Goal: Information Seeking & Learning: Compare options

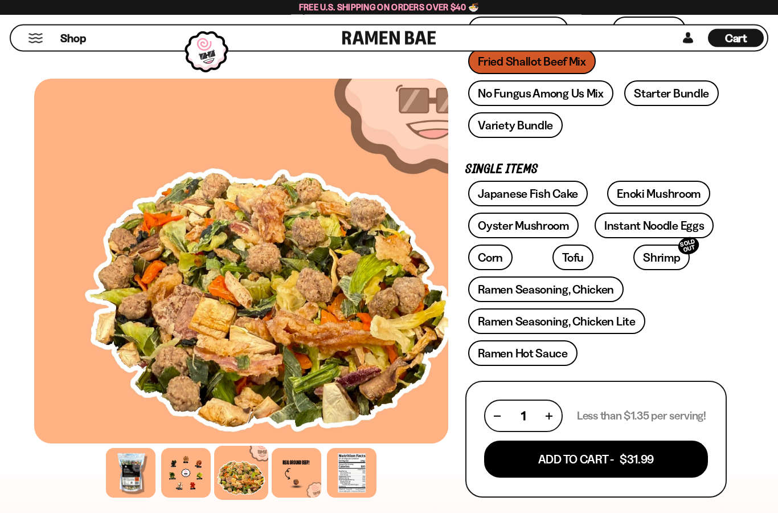
scroll to position [261, 0]
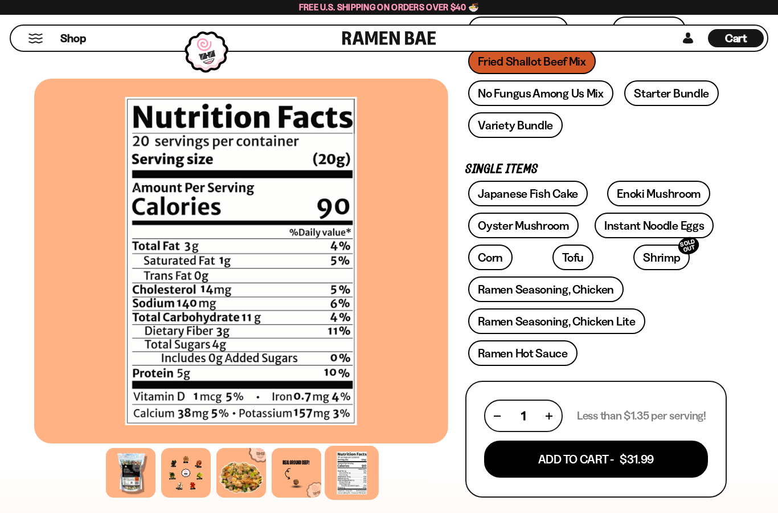
click at [182, 471] on div at bounding box center [186, 473] width 50 height 50
click at [173, 472] on div at bounding box center [186, 473] width 50 height 50
click at [179, 467] on div at bounding box center [186, 473] width 50 height 50
click at [242, 471] on div at bounding box center [241, 473] width 50 height 50
click at [292, 481] on div at bounding box center [297, 473] width 50 height 50
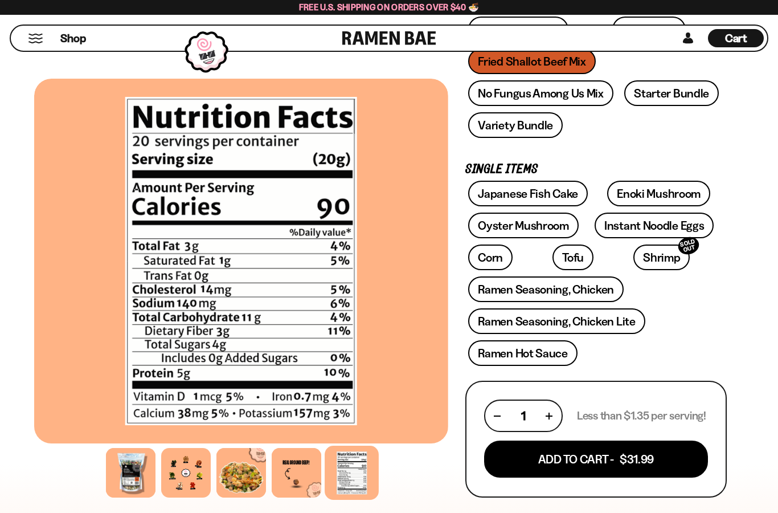
click at [362, 474] on div at bounding box center [352, 473] width 54 height 54
click at [307, 477] on div at bounding box center [297, 473] width 50 height 50
click at [230, 465] on div at bounding box center [241, 473] width 50 height 50
click at [177, 473] on div at bounding box center [186, 473] width 50 height 50
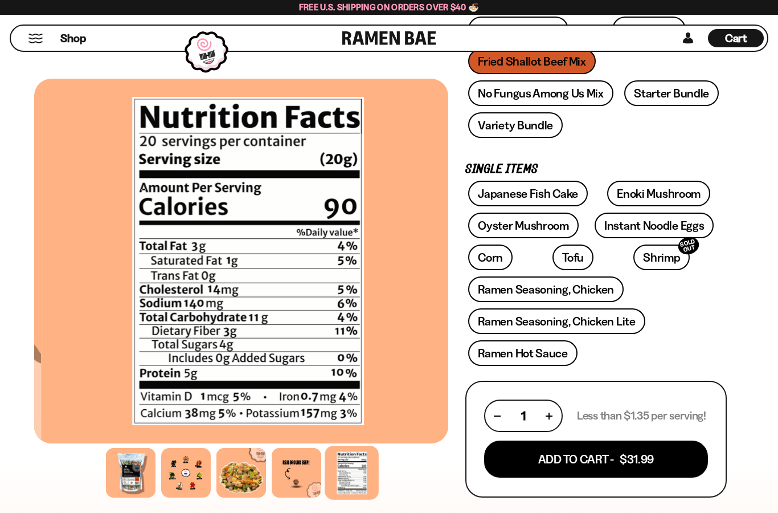
click at [245, 476] on div at bounding box center [241, 473] width 50 height 50
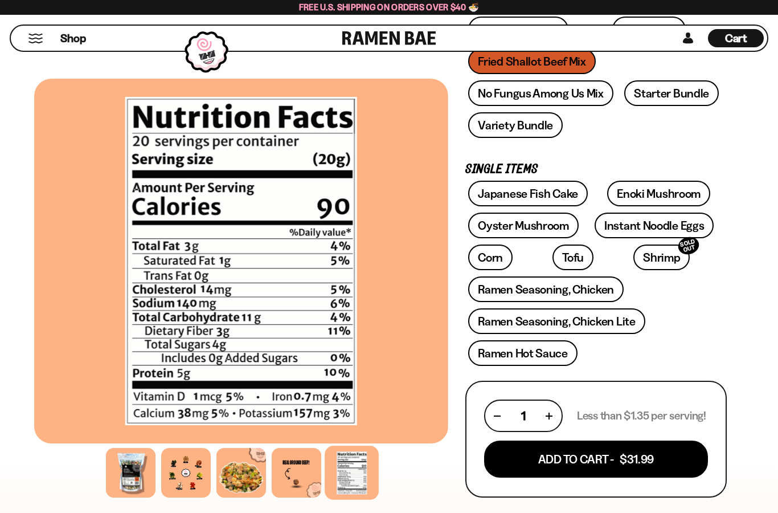
click at [184, 480] on div at bounding box center [186, 473] width 50 height 50
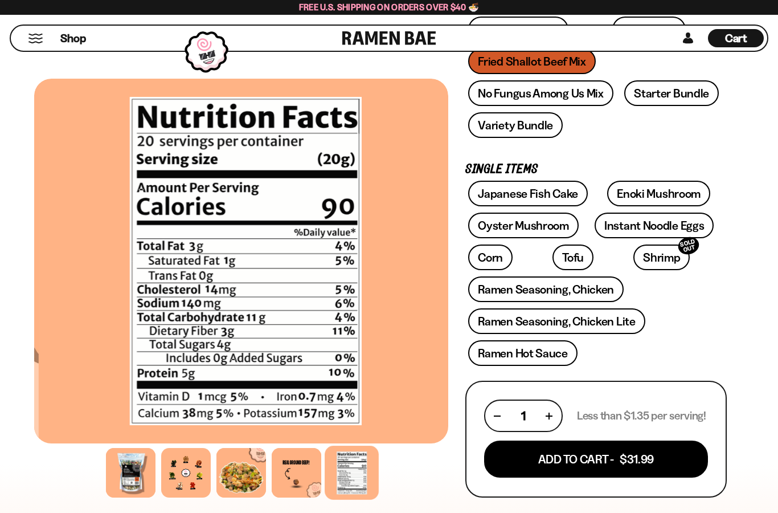
click at [173, 477] on div at bounding box center [186, 473] width 50 height 50
click at [166, 488] on div at bounding box center [186, 473] width 50 height 50
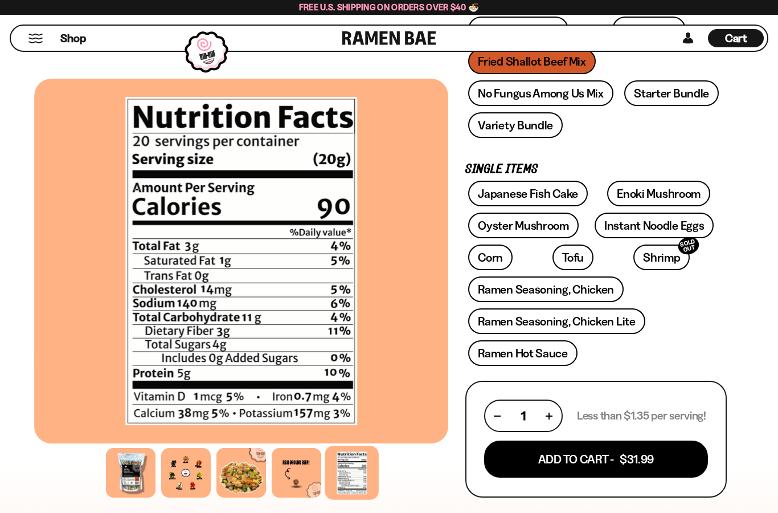
click at [166, 492] on div at bounding box center [186, 473] width 50 height 50
click at [239, 463] on div at bounding box center [241, 473] width 50 height 50
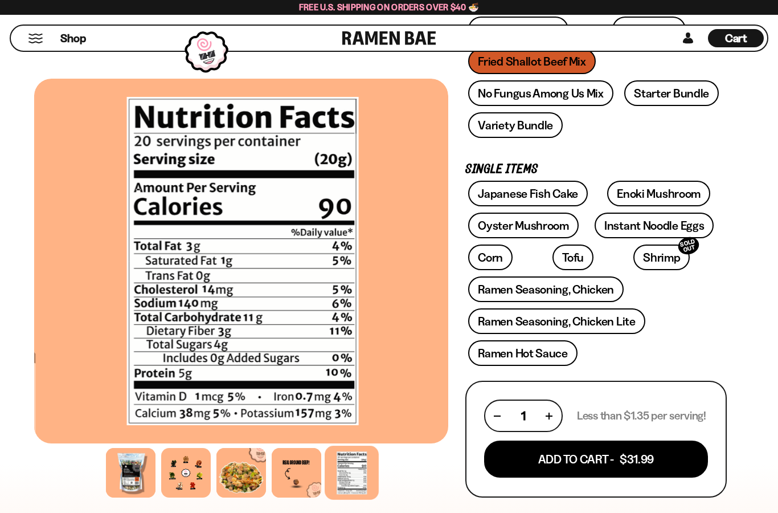
click at [228, 476] on div at bounding box center [241, 473] width 50 height 50
click at [292, 475] on div at bounding box center [297, 473] width 50 height 50
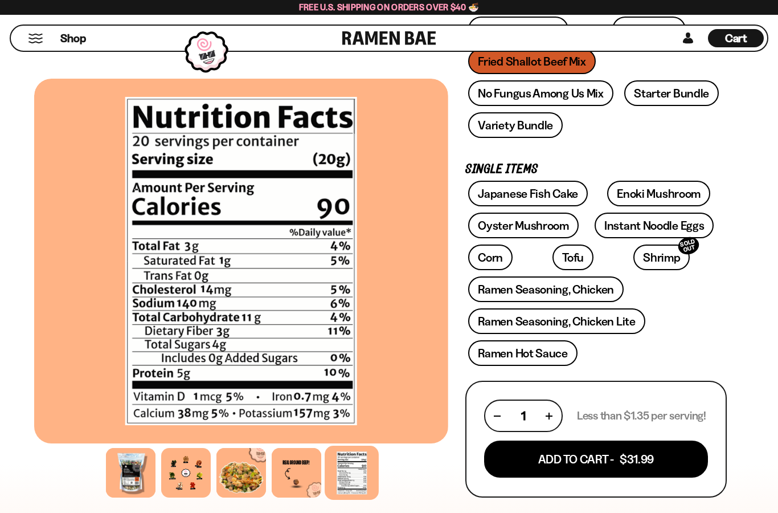
click at [281, 470] on div at bounding box center [297, 473] width 50 height 50
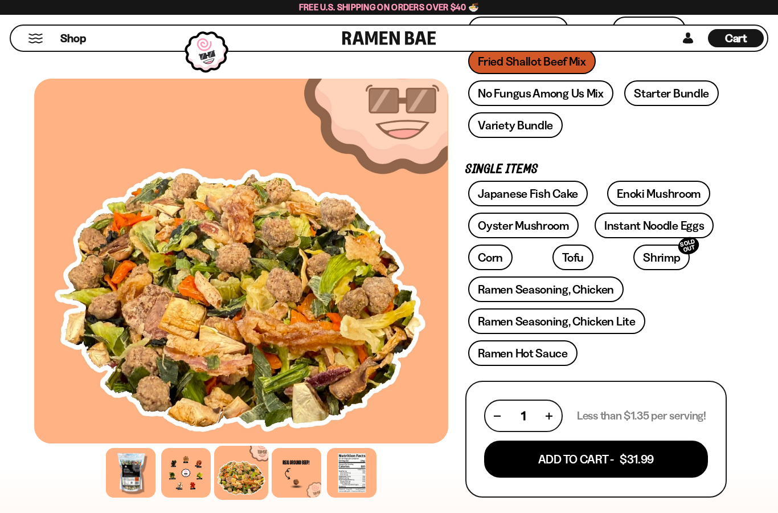
click at [351, 463] on div at bounding box center [352, 473] width 50 height 50
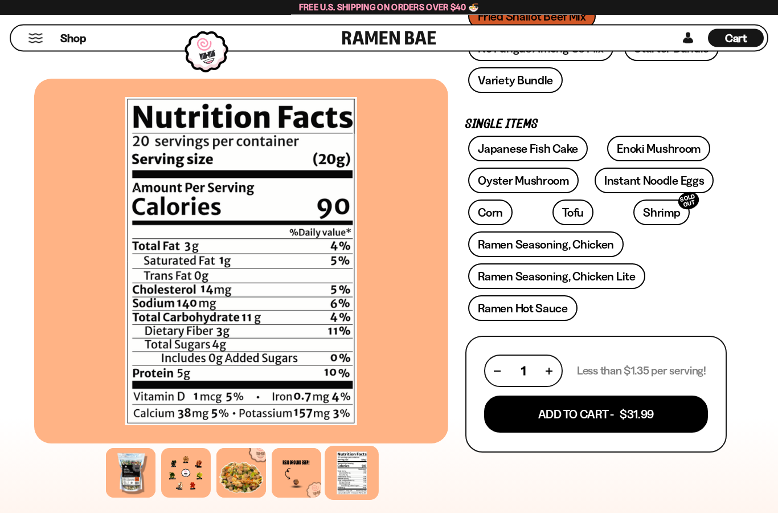
scroll to position [306, 0]
click at [537, 246] on link "Ramen Seasoning, Chicken" at bounding box center [546, 244] width 156 height 26
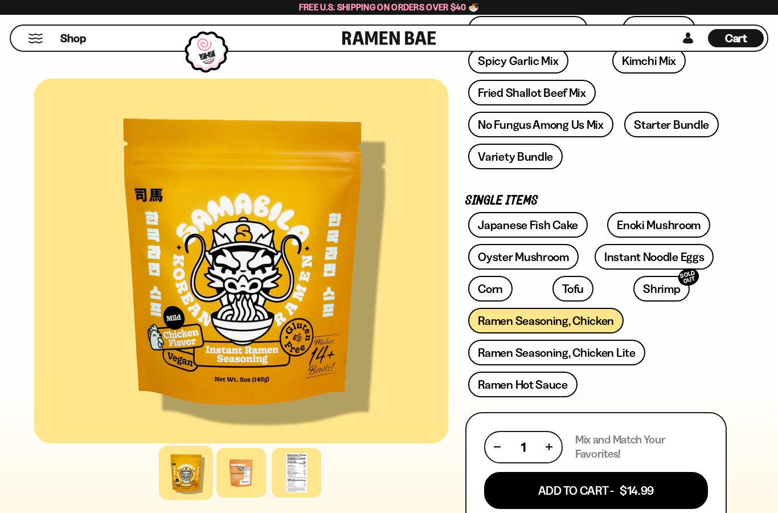
scroll to position [257, 0]
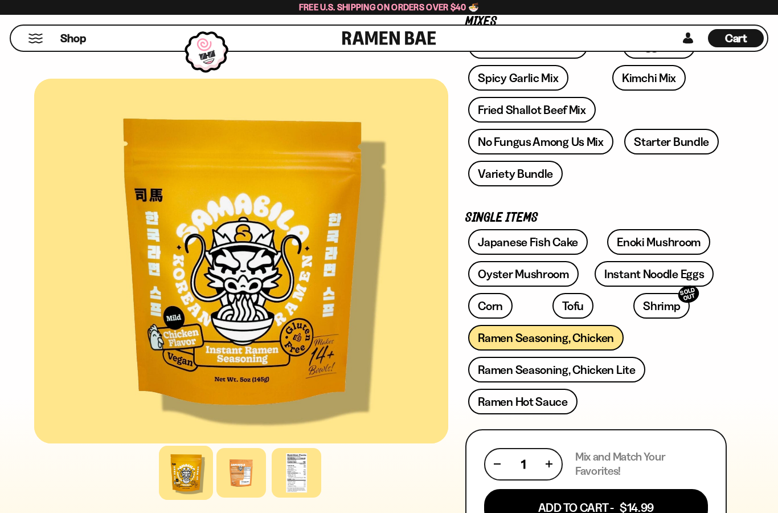
click at [608, 367] on link "Ramen Seasoning, Chicken Lite" at bounding box center [556, 370] width 177 height 26
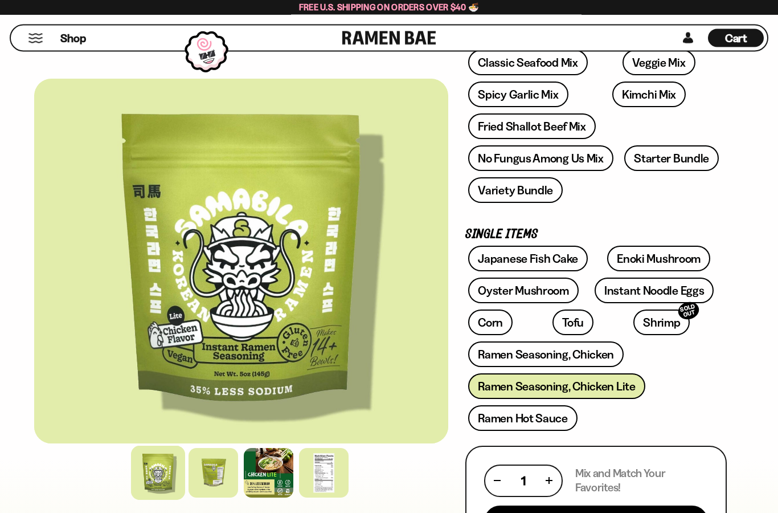
scroll to position [240, 0]
click at [588, 354] on link "Ramen Seasoning, Chicken" at bounding box center [546, 354] width 156 height 26
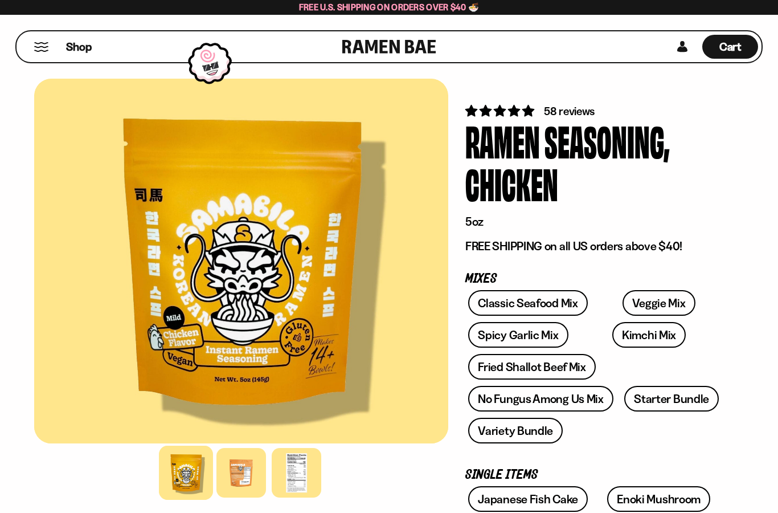
click at [537, 402] on link "No Fungus Among Us Mix" at bounding box center [540, 399] width 145 height 26
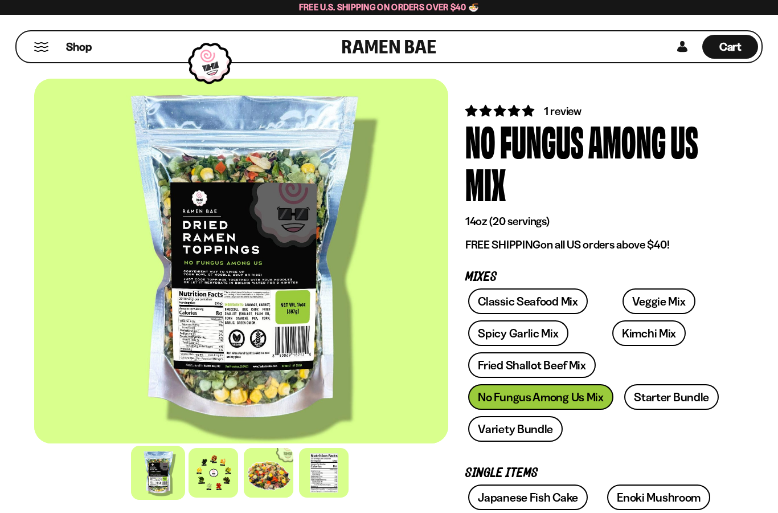
click at [214, 475] on div at bounding box center [214, 473] width 50 height 50
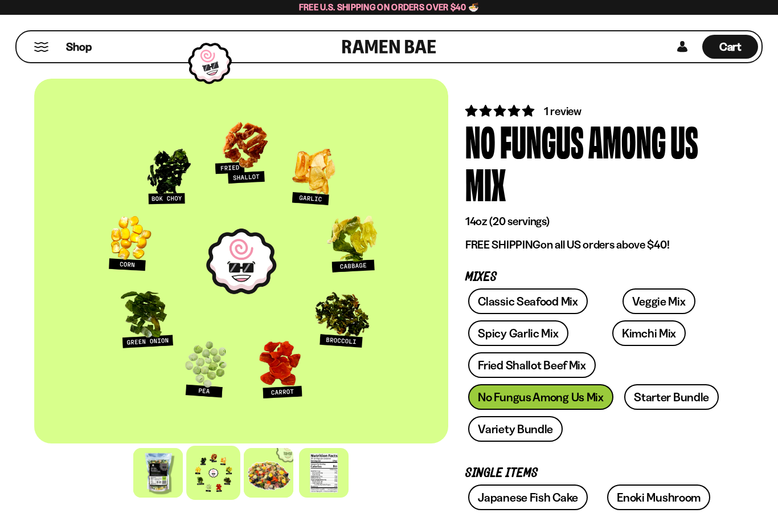
click at [265, 472] on div at bounding box center [269, 473] width 50 height 50
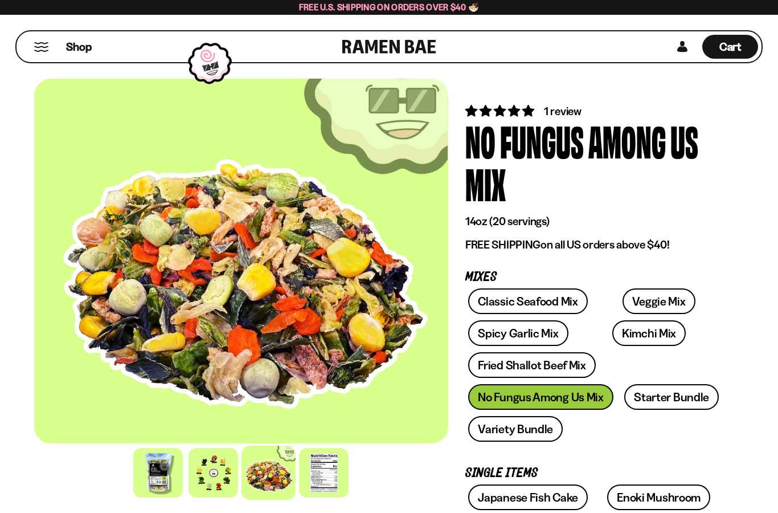
click at [218, 455] on div at bounding box center [214, 473] width 50 height 50
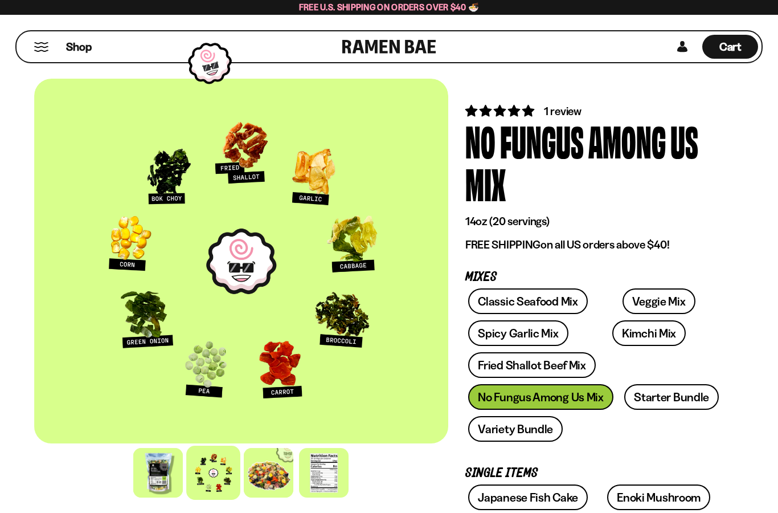
click at [217, 475] on div at bounding box center [213, 473] width 54 height 54
click at [220, 472] on div at bounding box center [213, 473] width 54 height 54
click at [266, 483] on div at bounding box center [269, 473] width 50 height 50
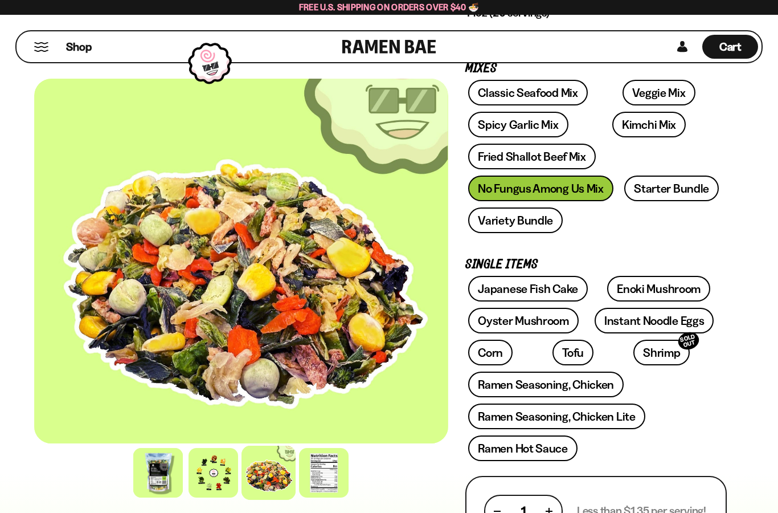
scroll to position [208, 0]
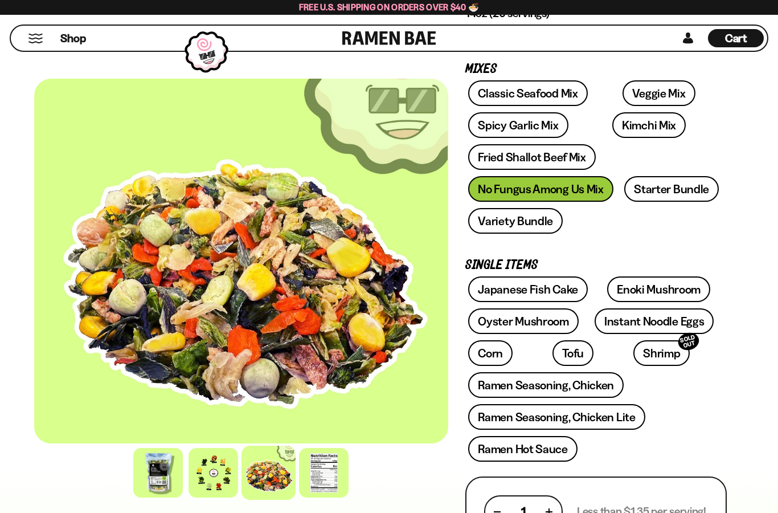
click at [636, 285] on link "Enoki Mushroom" at bounding box center [658, 289] width 103 height 26
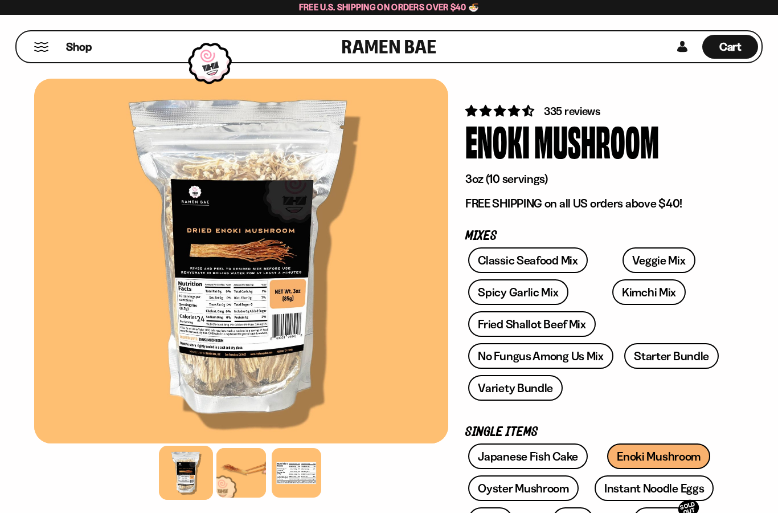
click at [142, 362] on div at bounding box center [241, 261] width 414 height 365
click at [227, 475] on div at bounding box center [241, 473] width 50 height 50
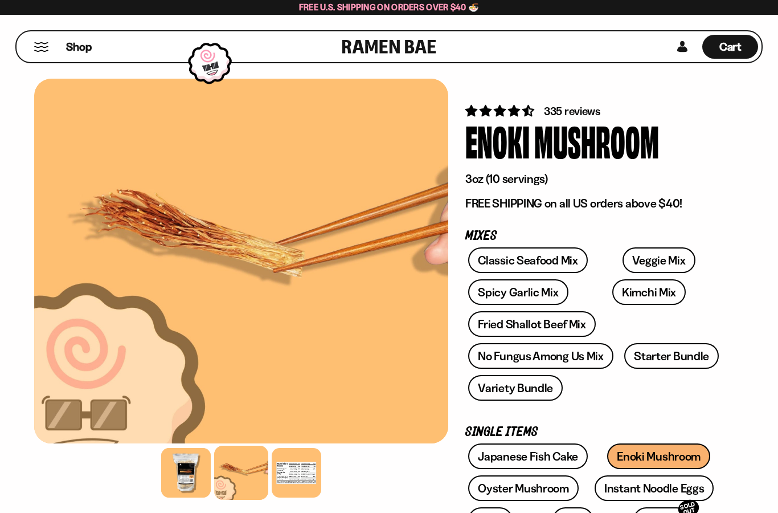
click at [303, 469] on div at bounding box center [297, 473] width 50 height 50
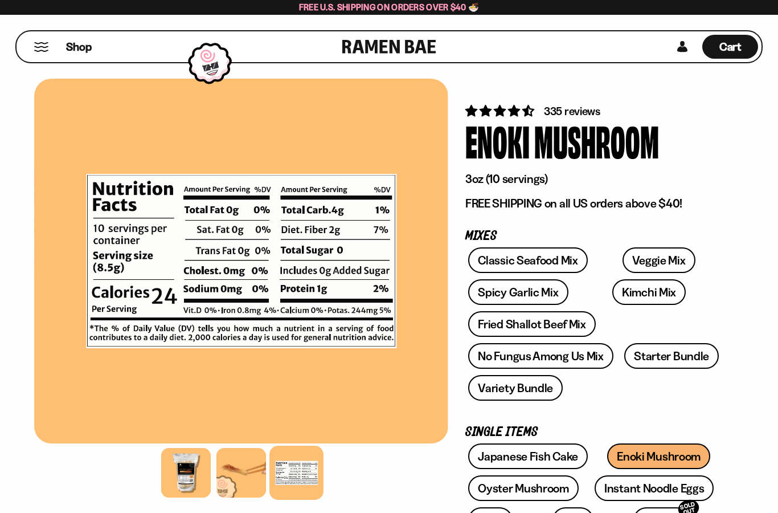
click at [612, 297] on link "Kimchi Mix" at bounding box center [648, 292] width 73 height 26
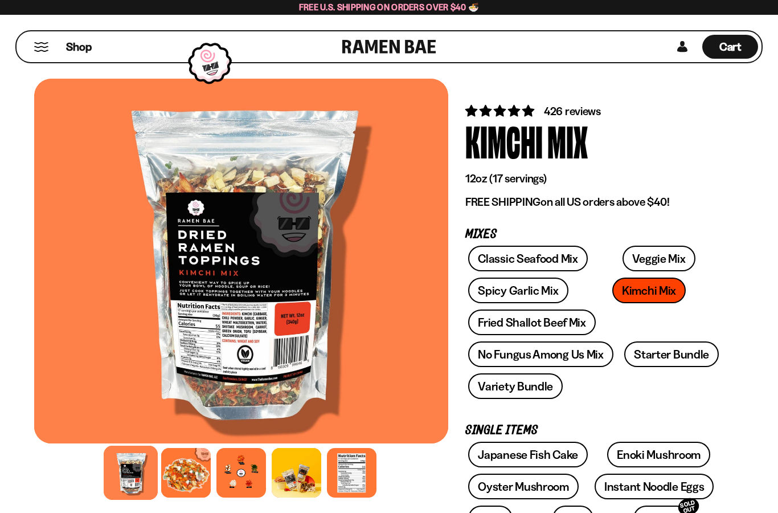
click at [193, 474] on div at bounding box center [186, 473] width 50 height 50
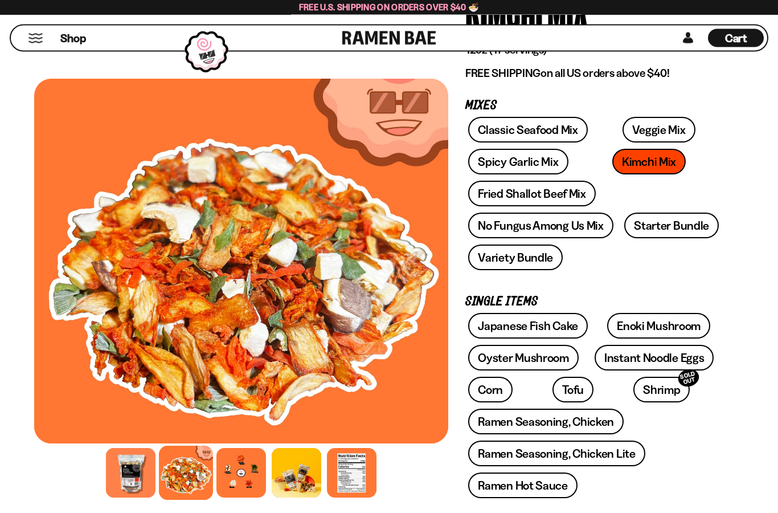
scroll to position [129, 0]
click at [660, 213] on link "Starter Bundle" at bounding box center [671, 226] width 95 height 26
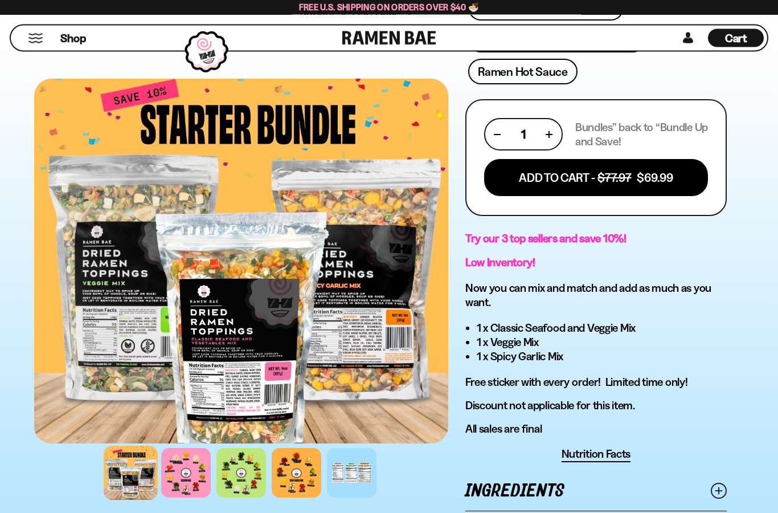
scroll to position [543, 0]
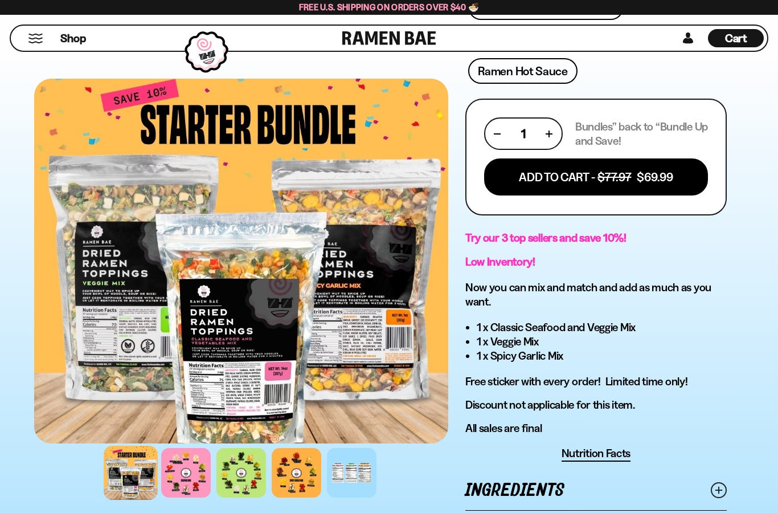
click at [181, 477] on div at bounding box center [186, 473] width 50 height 50
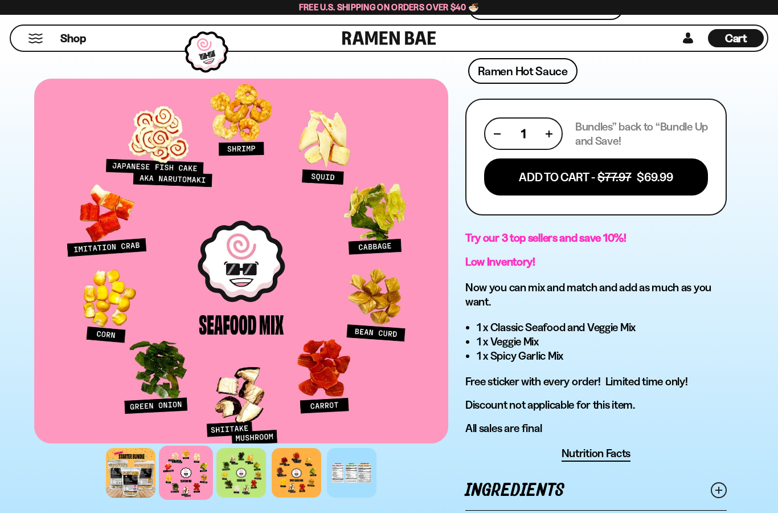
click at [243, 472] on div at bounding box center [241, 473] width 50 height 50
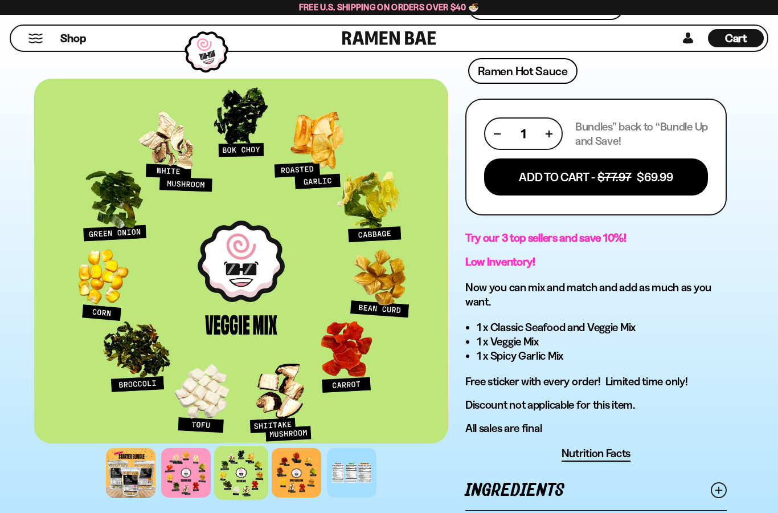
click at [298, 477] on div at bounding box center [297, 473] width 50 height 50
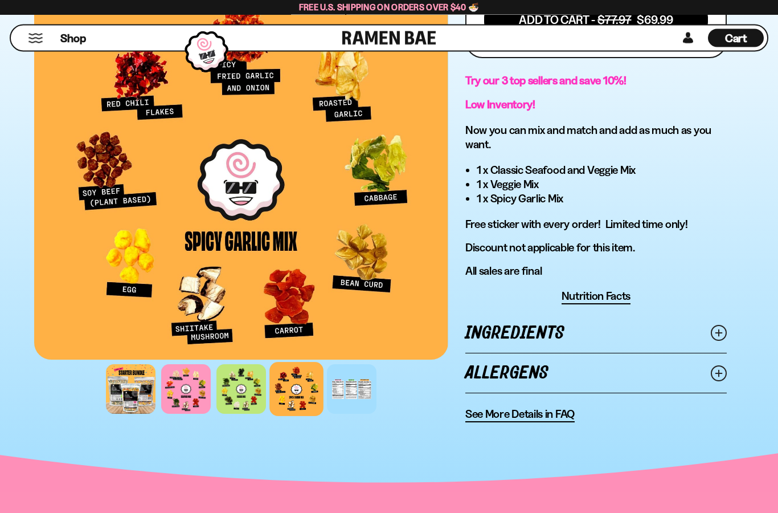
scroll to position [725, 0]
